Goal: Task Accomplishment & Management: Use online tool/utility

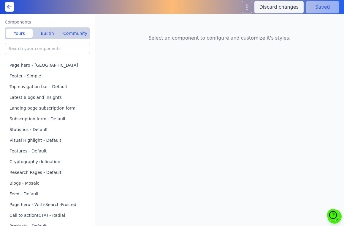
scroll to position [78, 0]
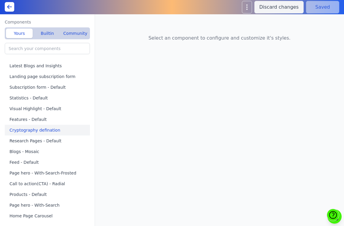
click at [51, 130] on button "Cryptography defination" at bounding box center [49, 130] width 88 height 11
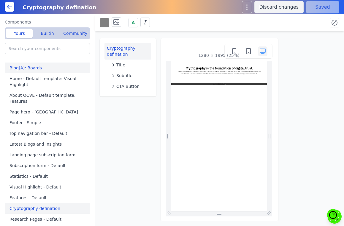
click at [44, 73] on button "Blog(A): Boards" at bounding box center [49, 67] width 88 height 11
type input "Blog(A): Boards"
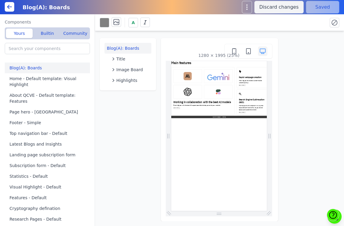
click at [8, 3] on button at bounding box center [10, 7] width 10 height 10
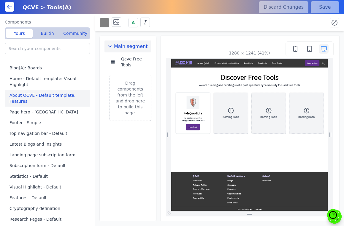
click at [56, 97] on button "About QCVE - Default template: Features" at bounding box center [49, 98] width 88 height 17
click at [52, 114] on button "Page hero - [GEOGRAPHIC_DATA]" at bounding box center [49, 111] width 88 height 11
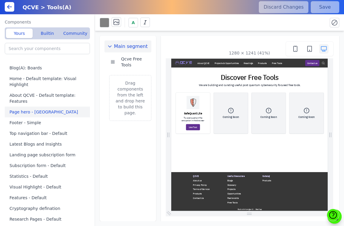
click at [36, 114] on button "Page hero - [GEOGRAPHIC_DATA]" at bounding box center [49, 111] width 88 height 11
click at [33, 126] on button "Footer - Simple" at bounding box center [49, 122] width 88 height 11
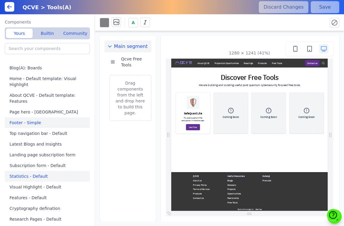
click at [26, 175] on button "Statistics - Default" at bounding box center [49, 176] width 88 height 11
click at [10, 6] on icon at bounding box center [9, 6] width 7 height 7
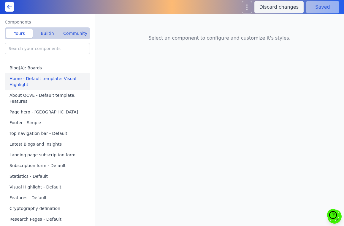
click at [34, 80] on button "Home - Default template: Visual Highlight" at bounding box center [49, 81] width 88 height 17
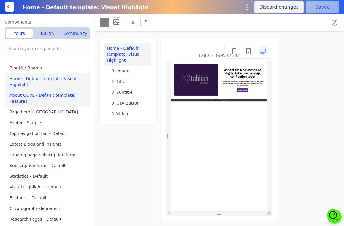
click at [30, 97] on button "About QCVE - Default template: Features" at bounding box center [49, 98] width 88 height 17
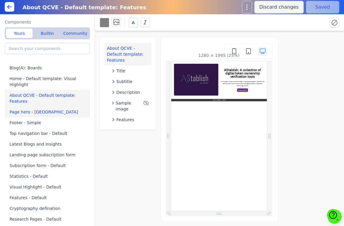
click at [30, 109] on button "Page hero - [GEOGRAPHIC_DATA]" at bounding box center [49, 111] width 88 height 11
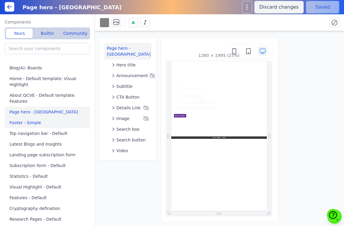
click at [27, 118] on button "Footer - Simple" at bounding box center [49, 122] width 88 height 11
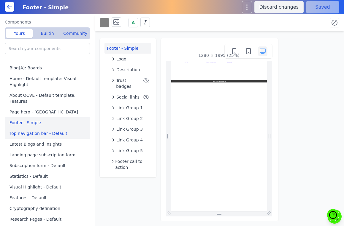
click at [28, 138] on button "Top navigation bar - Default" at bounding box center [49, 133] width 88 height 11
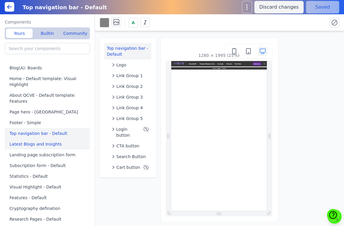
click at [29, 147] on button "Latest Blogs and Insights" at bounding box center [49, 144] width 88 height 11
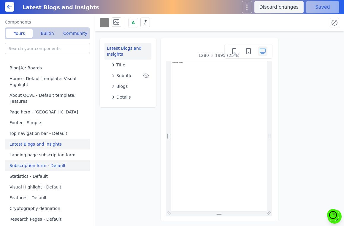
click at [29, 163] on button "Subscription form - Default" at bounding box center [49, 165] width 88 height 11
type input "Subscription form - Default"
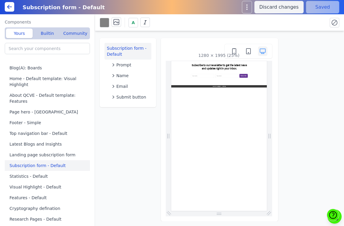
click at [9, 5] on icon at bounding box center [9, 6] width 7 height 7
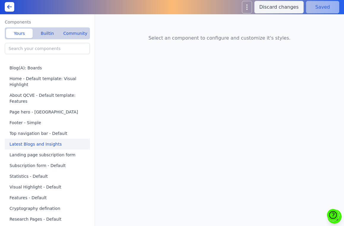
click at [33, 146] on button "Latest Blogs and Insights" at bounding box center [49, 144] width 88 height 11
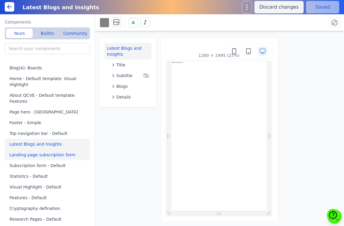
click at [34, 158] on button "Landing page subscription form" at bounding box center [49, 154] width 88 height 11
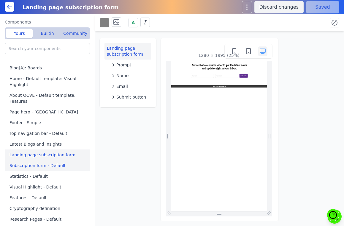
click at [34, 166] on button "Subscription form - Default" at bounding box center [49, 165] width 88 height 11
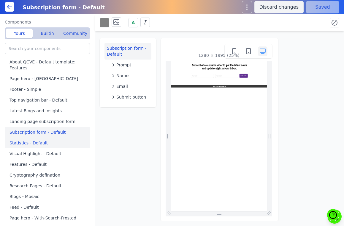
click at [30, 143] on button "Statistics - Default" at bounding box center [49, 142] width 88 height 11
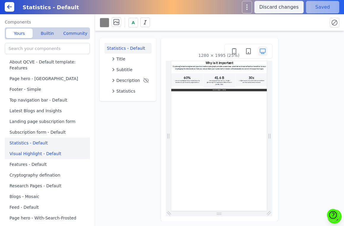
click at [33, 155] on button "Visual Highlight - Default" at bounding box center [49, 153] width 88 height 11
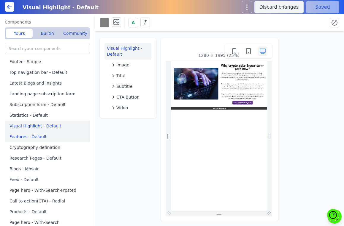
click at [31, 141] on button "Features - Default" at bounding box center [49, 136] width 88 height 11
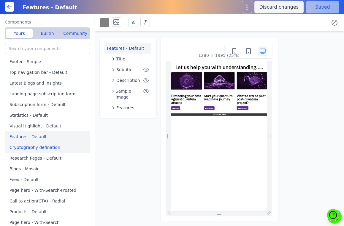
click at [31, 151] on button "Cryptography defination" at bounding box center [49, 147] width 88 height 11
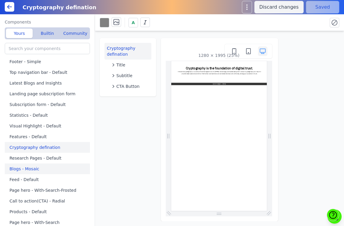
click at [29, 173] on button "Blogs - Mosaic" at bounding box center [49, 168] width 88 height 11
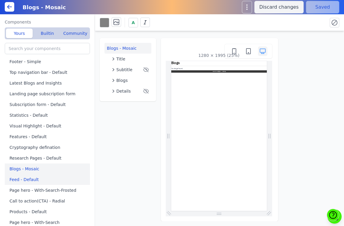
click at [29, 178] on button "Feed - Default" at bounding box center [49, 179] width 88 height 11
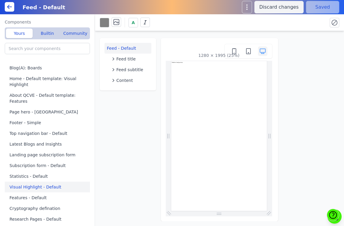
click at [29, 185] on button "Visual Highlight - Default" at bounding box center [49, 186] width 88 height 11
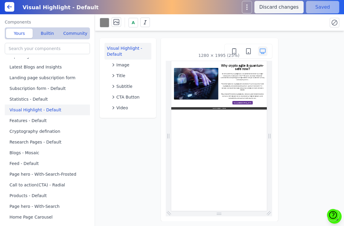
scroll to position [78, 0]
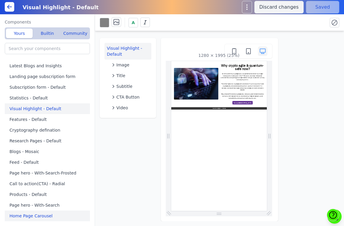
click at [27, 216] on button "Home Page Carousel" at bounding box center [49, 215] width 88 height 11
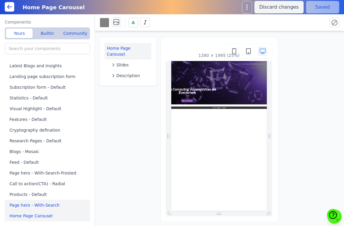
click at [29, 205] on button "Page hero - With-Search" at bounding box center [49, 204] width 88 height 11
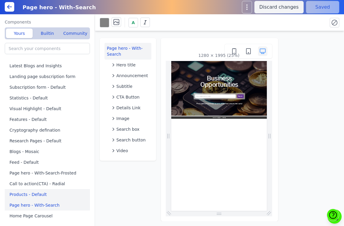
click at [29, 192] on button "Products - Default" at bounding box center [49, 194] width 88 height 11
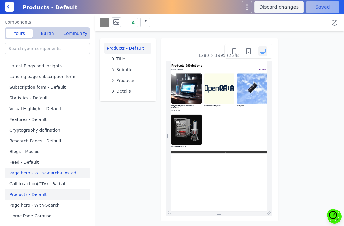
click at [29, 177] on button "Page hero - With-Search-Frosted" at bounding box center [49, 172] width 88 height 11
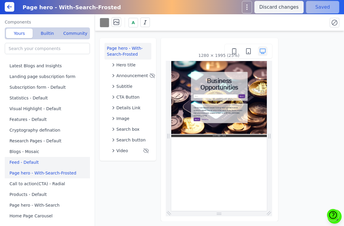
click at [25, 160] on button "Feed - Default" at bounding box center [49, 162] width 88 height 11
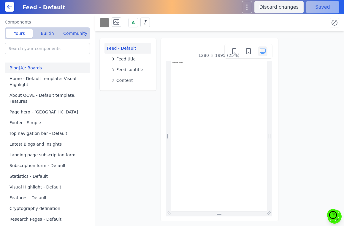
click at [28, 70] on button "Blog(A): Boards" at bounding box center [49, 67] width 88 height 11
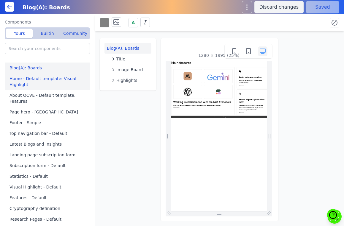
click at [32, 82] on button "Home - Default template: Visual Highlight" at bounding box center [49, 81] width 88 height 17
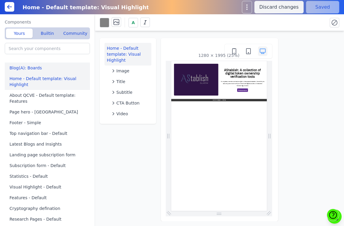
click at [31, 68] on button "Blog(A): Boards" at bounding box center [49, 67] width 88 height 11
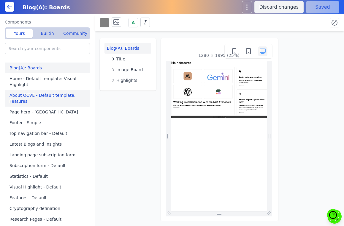
click at [34, 99] on button "About QCVE - Default template: Features" at bounding box center [49, 98] width 88 height 17
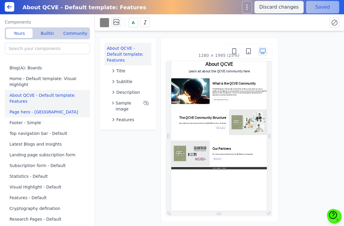
click at [34, 117] on button "Page hero - [GEOGRAPHIC_DATA]" at bounding box center [49, 111] width 88 height 11
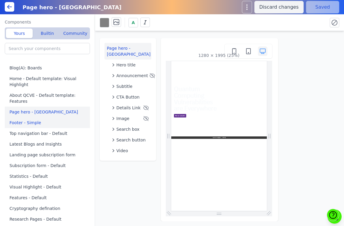
click at [34, 126] on button "Footer - Simple" at bounding box center [49, 122] width 88 height 11
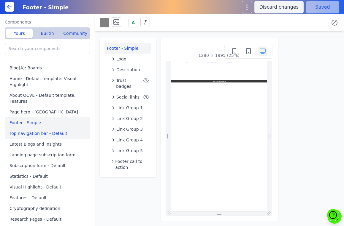
click at [34, 136] on button "Top navigation bar - Default" at bounding box center [49, 133] width 88 height 11
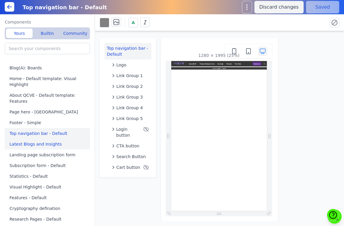
click at [34, 144] on button "Latest Blogs and Insights" at bounding box center [49, 144] width 88 height 11
type input "Latest Blogs and Insights"
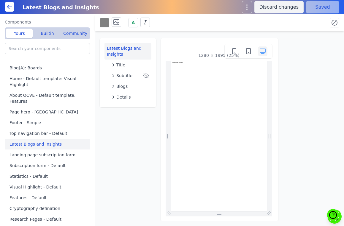
click at [12, 4] on icon at bounding box center [9, 6] width 7 height 7
